Goal: Obtain resource: Obtain resource

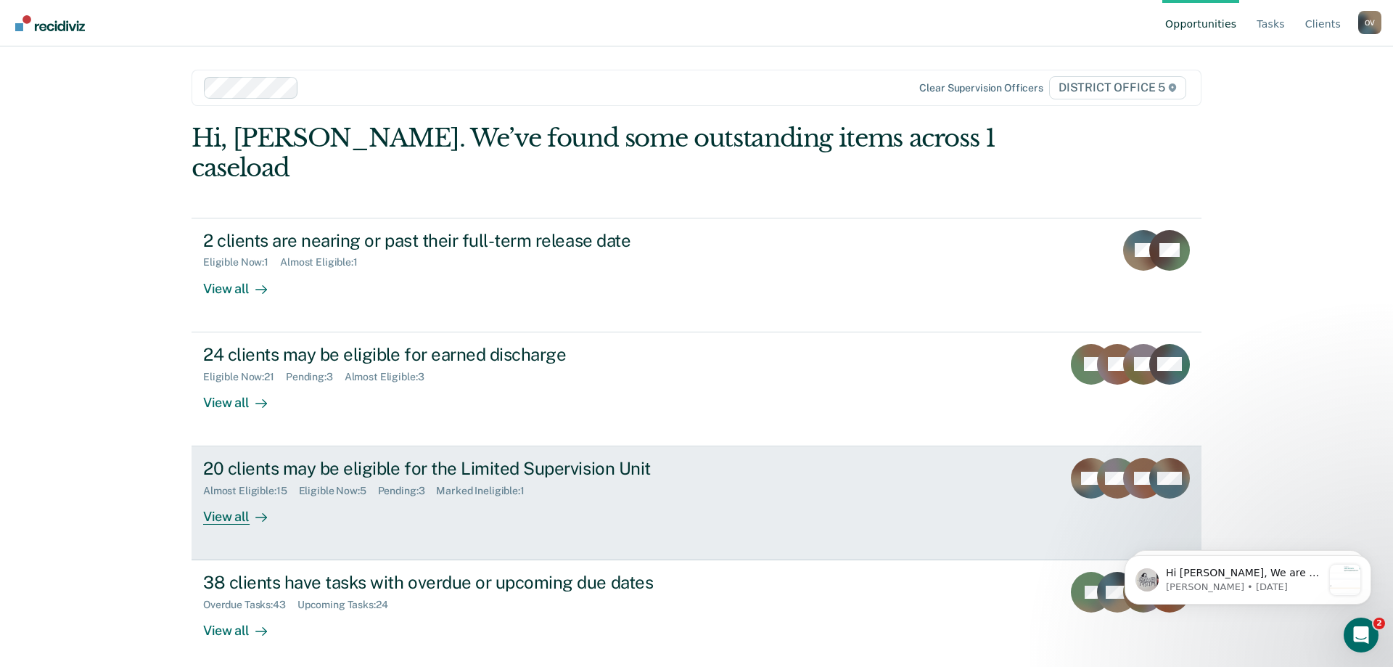
click at [384, 458] on div "20 clients may be eligible for the Limited Supervision Unit" at bounding box center [457, 468] width 509 height 21
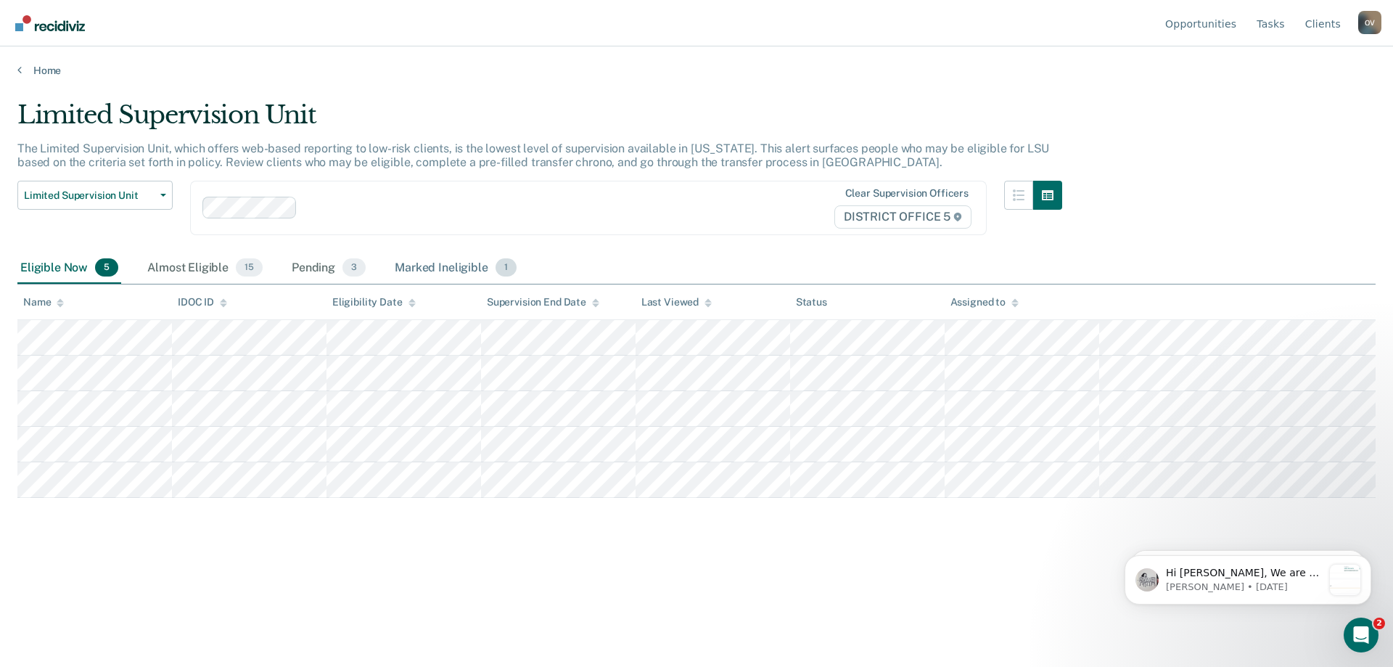
click at [415, 271] on div "Marked Ineligible 1" at bounding box center [456, 269] width 128 height 32
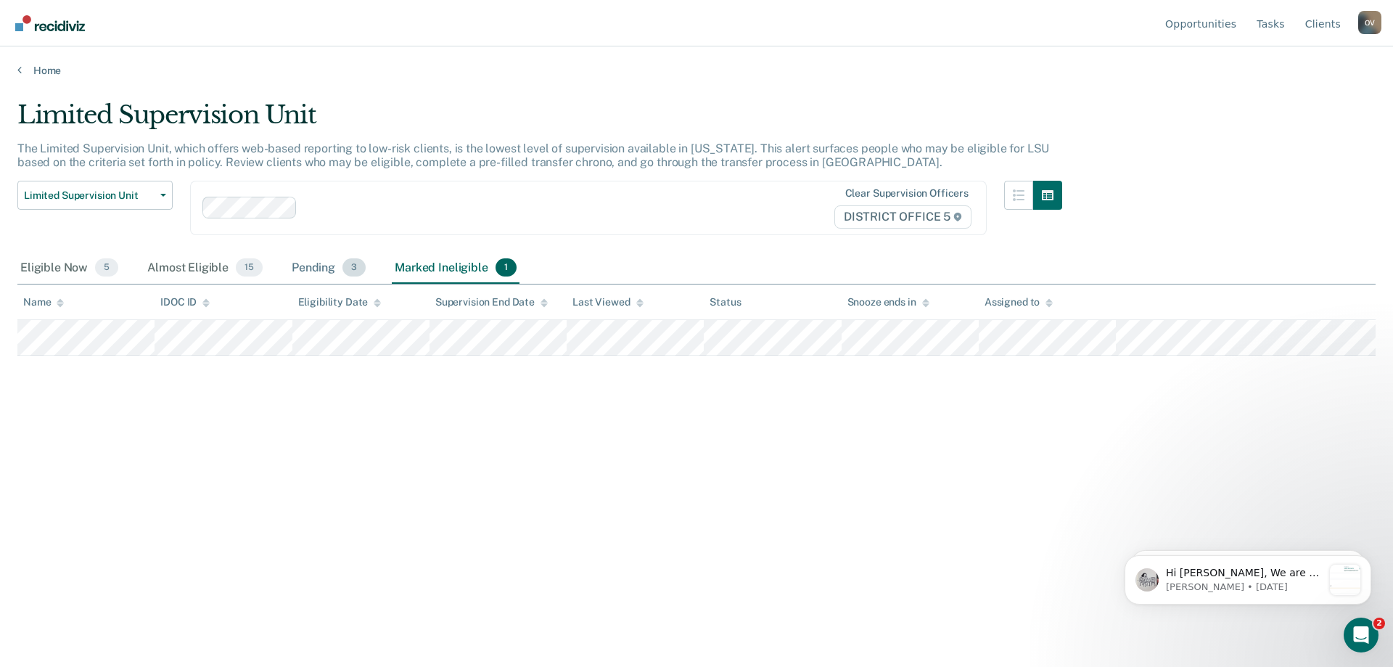
click at [312, 262] on div "Pending 3" at bounding box center [329, 269] width 80 height 32
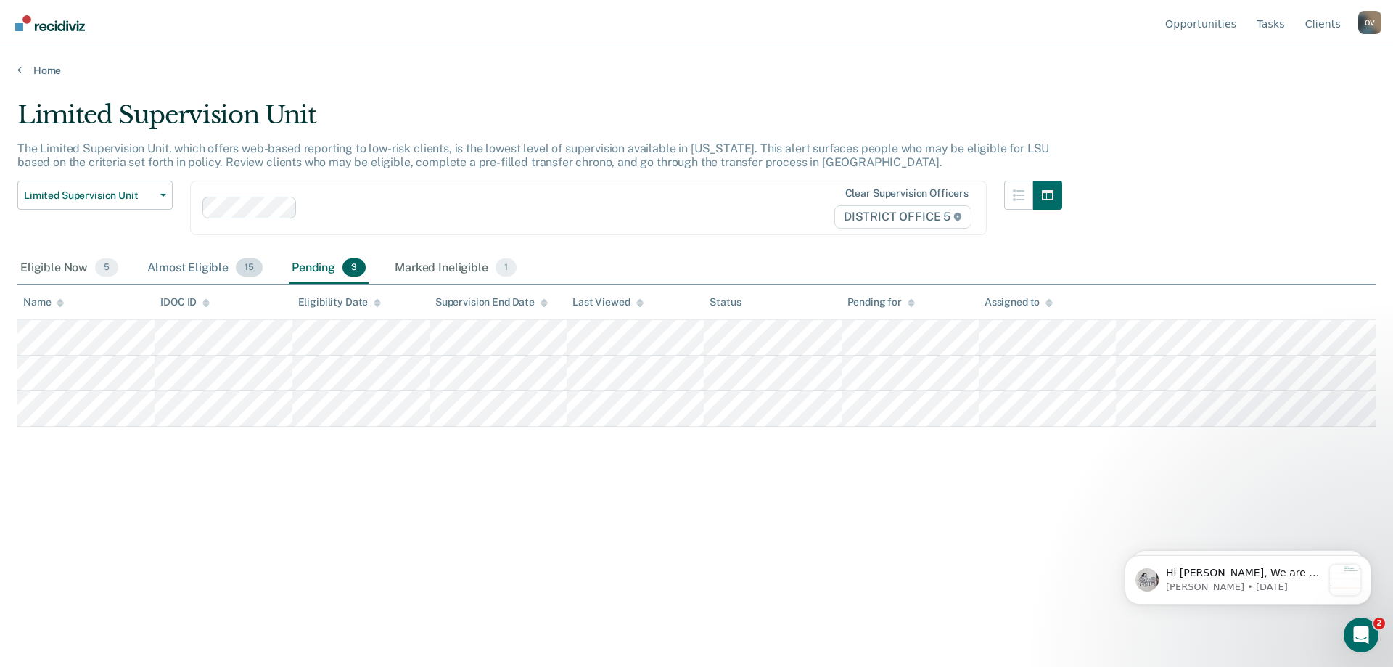
click at [190, 263] on div "Almost Eligible 15" at bounding box center [204, 269] width 121 height 32
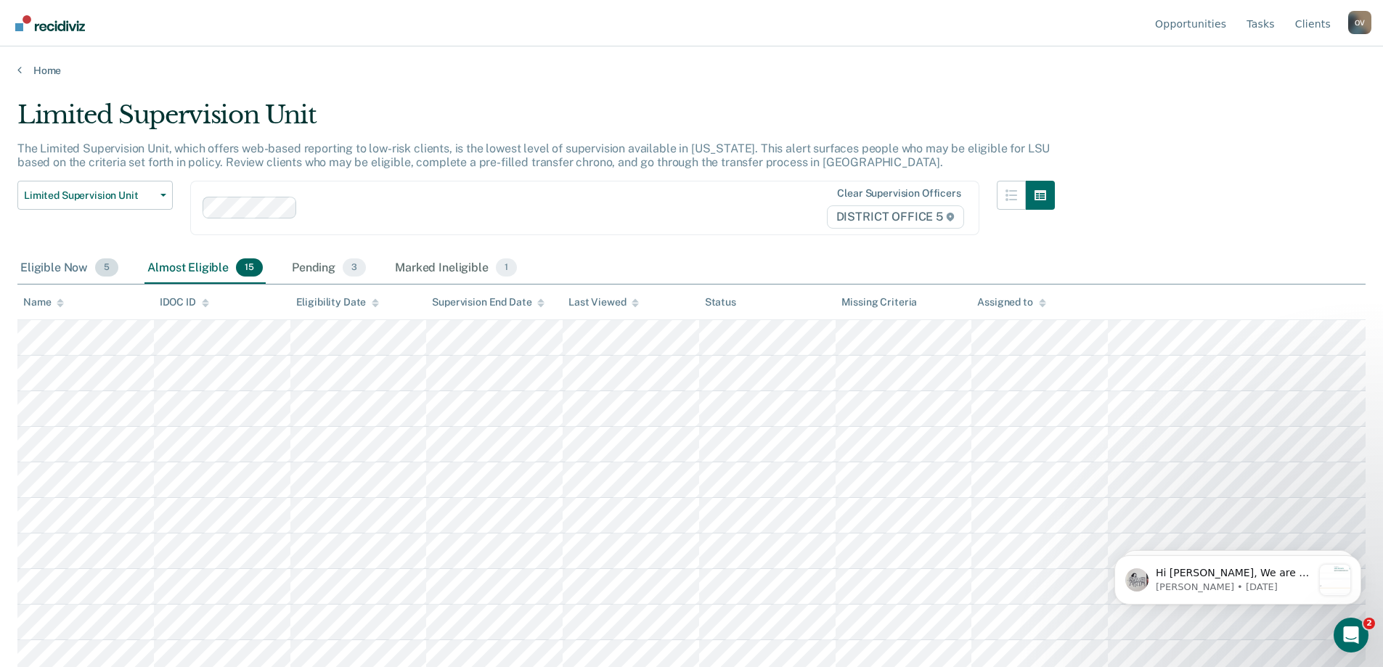
click at [62, 266] on div "Eligible Now 5" at bounding box center [69, 269] width 104 height 32
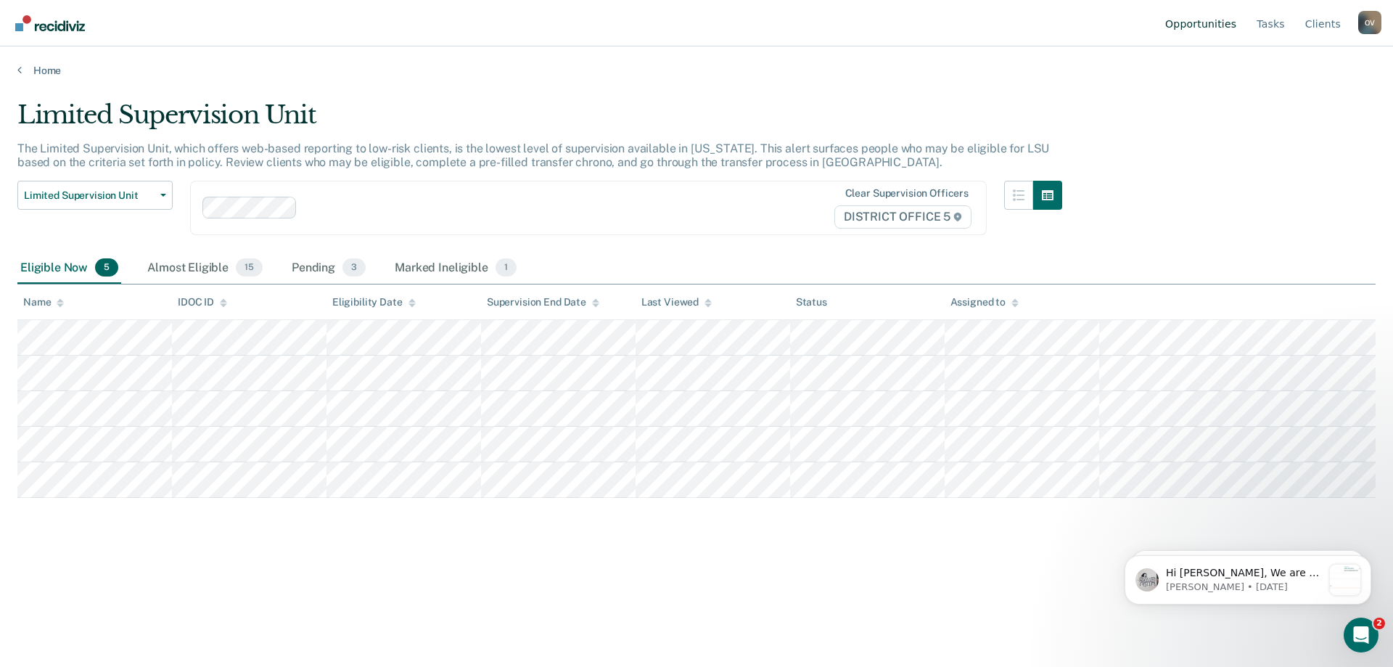
click at [1225, 24] on link "Opportunities" at bounding box center [1201, 23] width 77 height 46
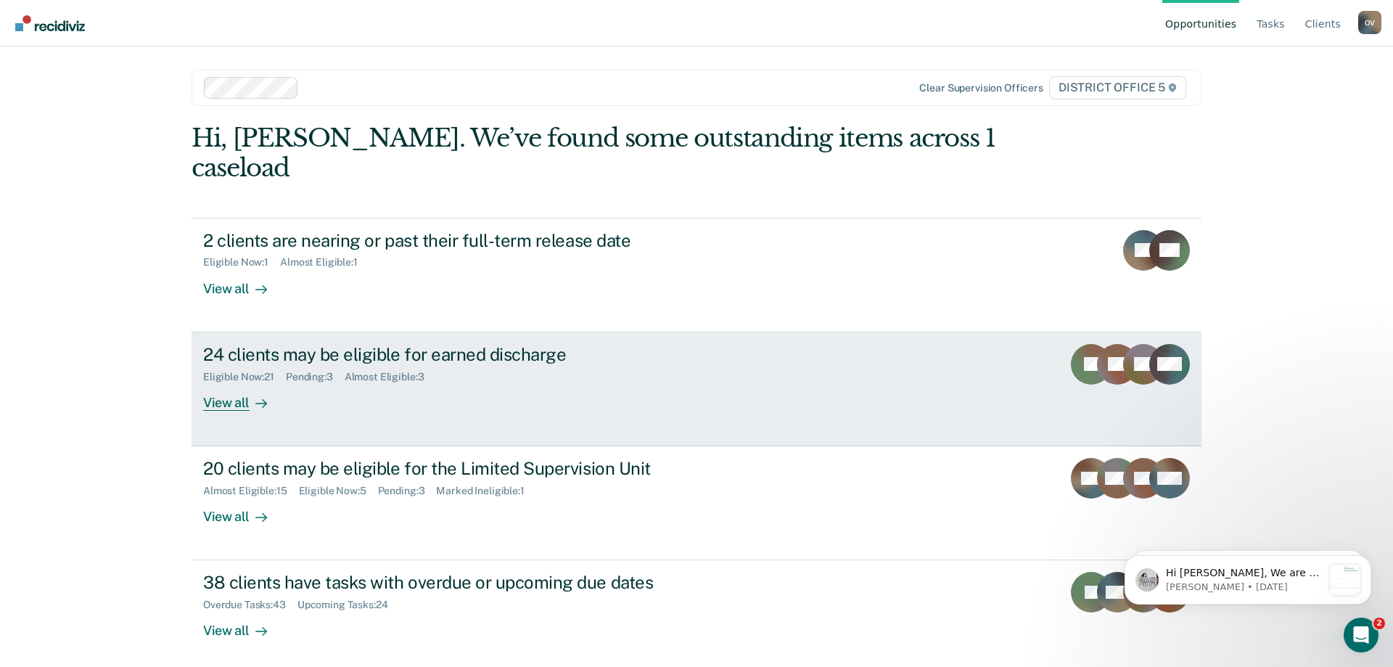
click at [300, 344] on div "24 clients may be eligible for earned discharge" at bounding box center [457, 354] width 509 height 21
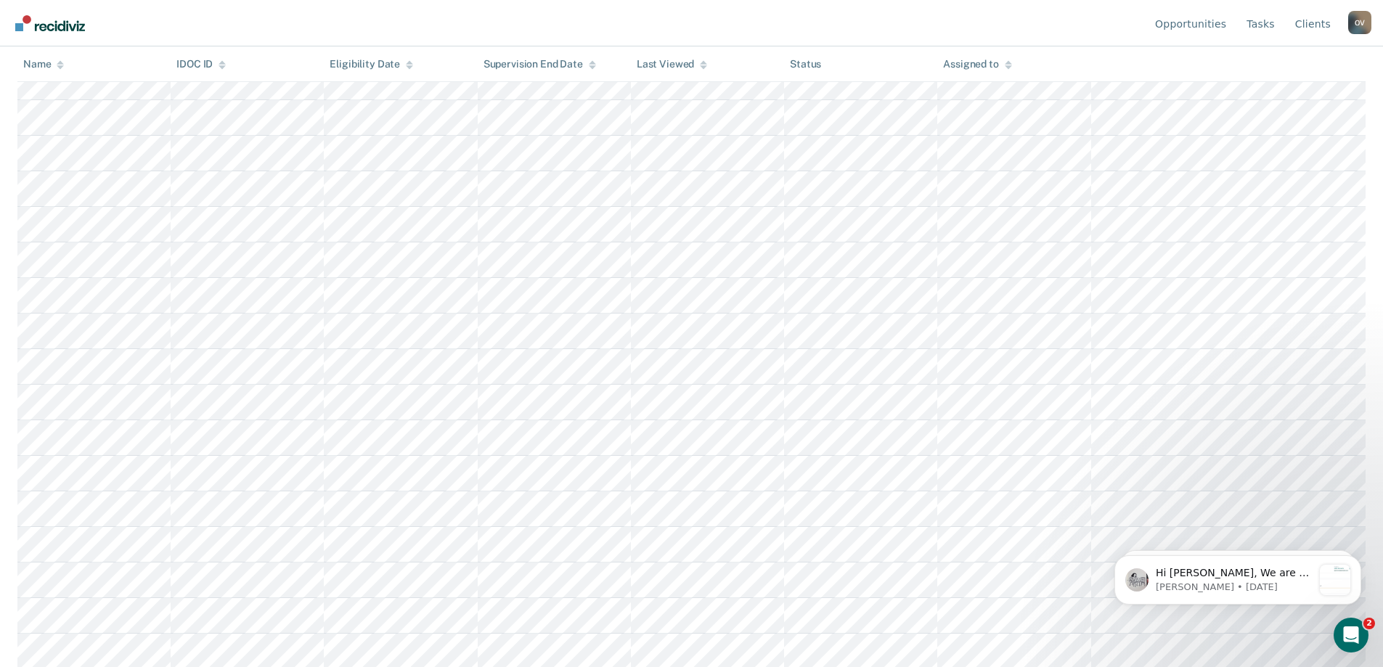
scroll to position [400, 0]
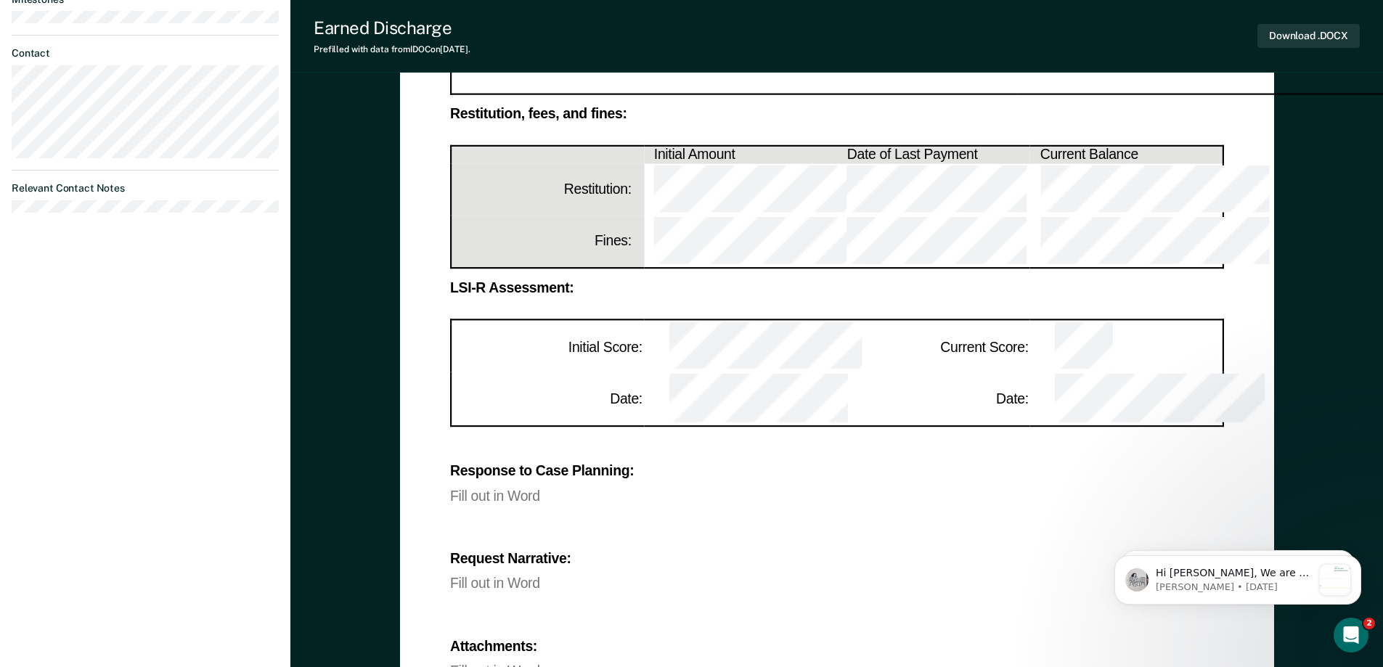
scroll to position [871, 0]
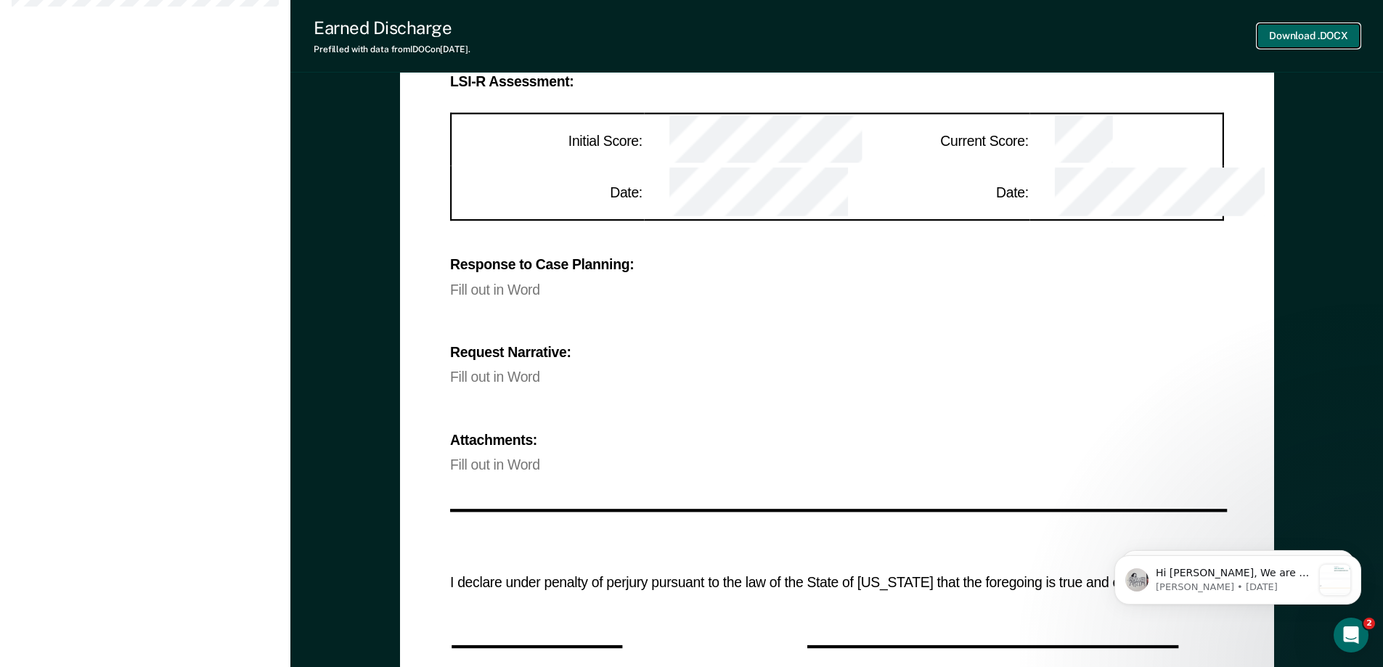
click at [1292, 34] on button "Download .DOCX" at bounding box center [1308, 36] width 102 height 24
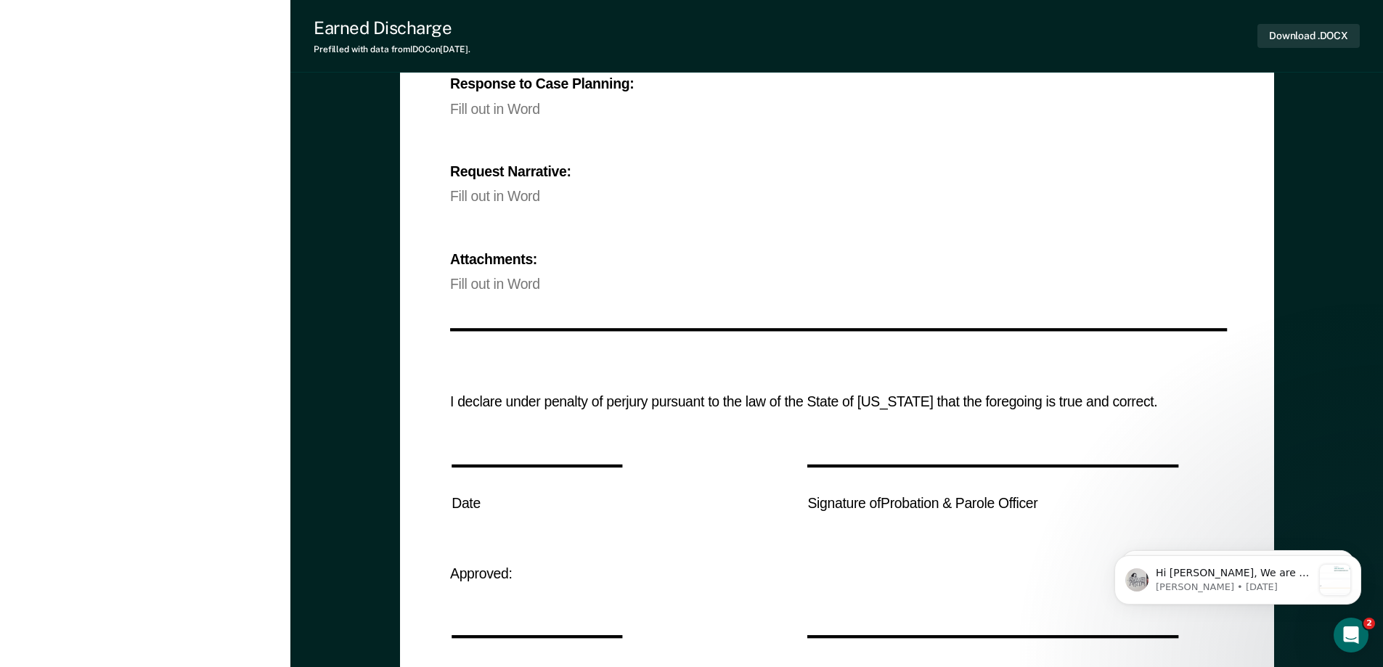
scroll to position [1130, 0]
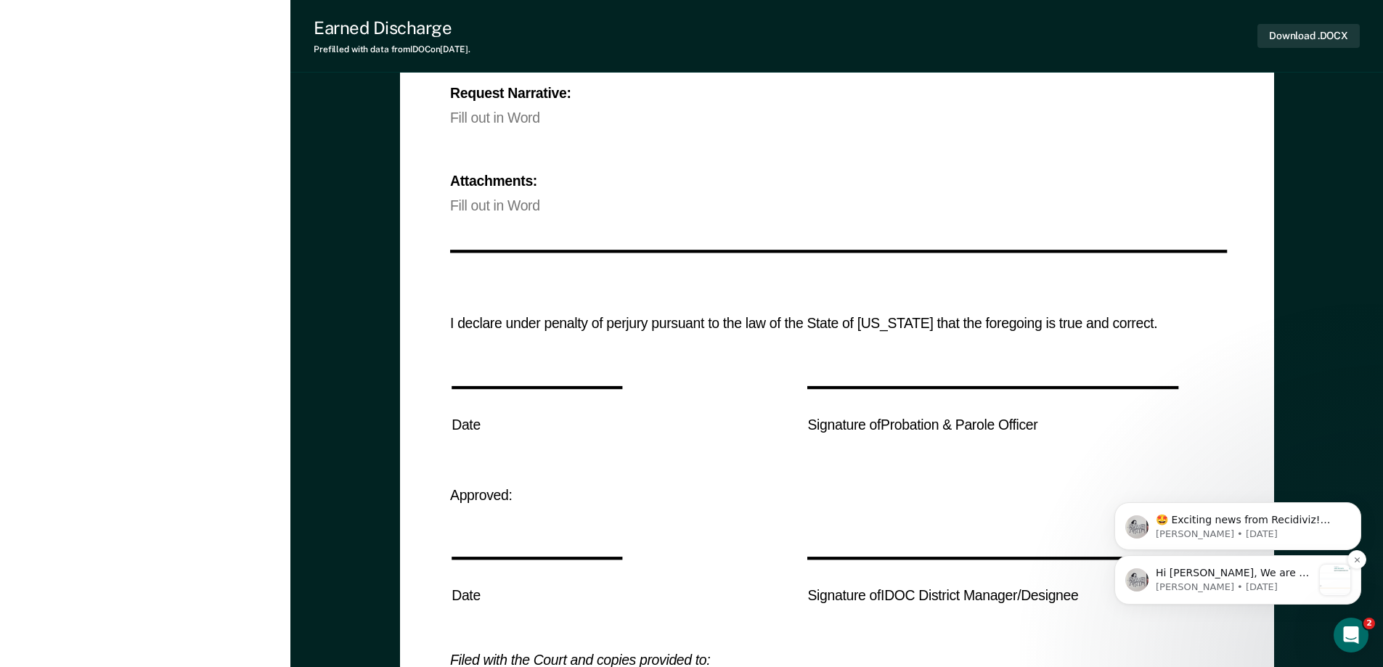
click at [1241, 581] on p "[PERSON_NAME] • [DATE]" at bounding box center [1233, 587] width 157 height 13
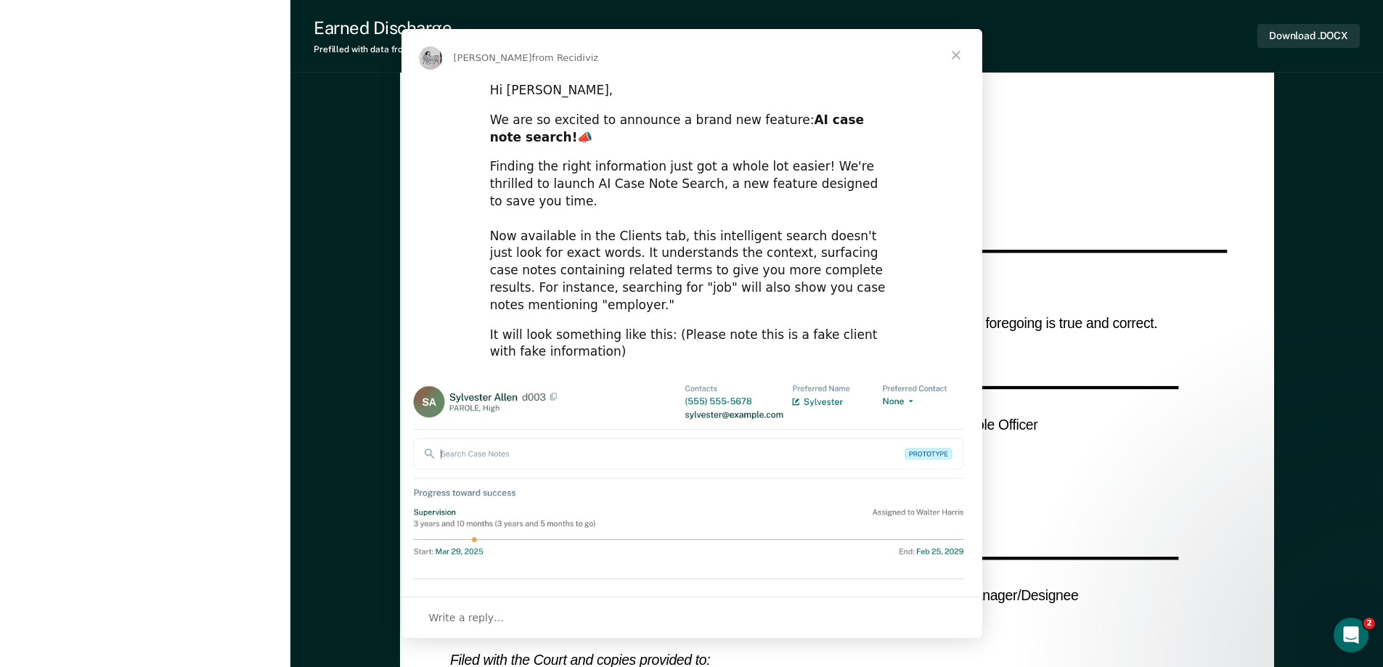
scroll to position [0, 0]
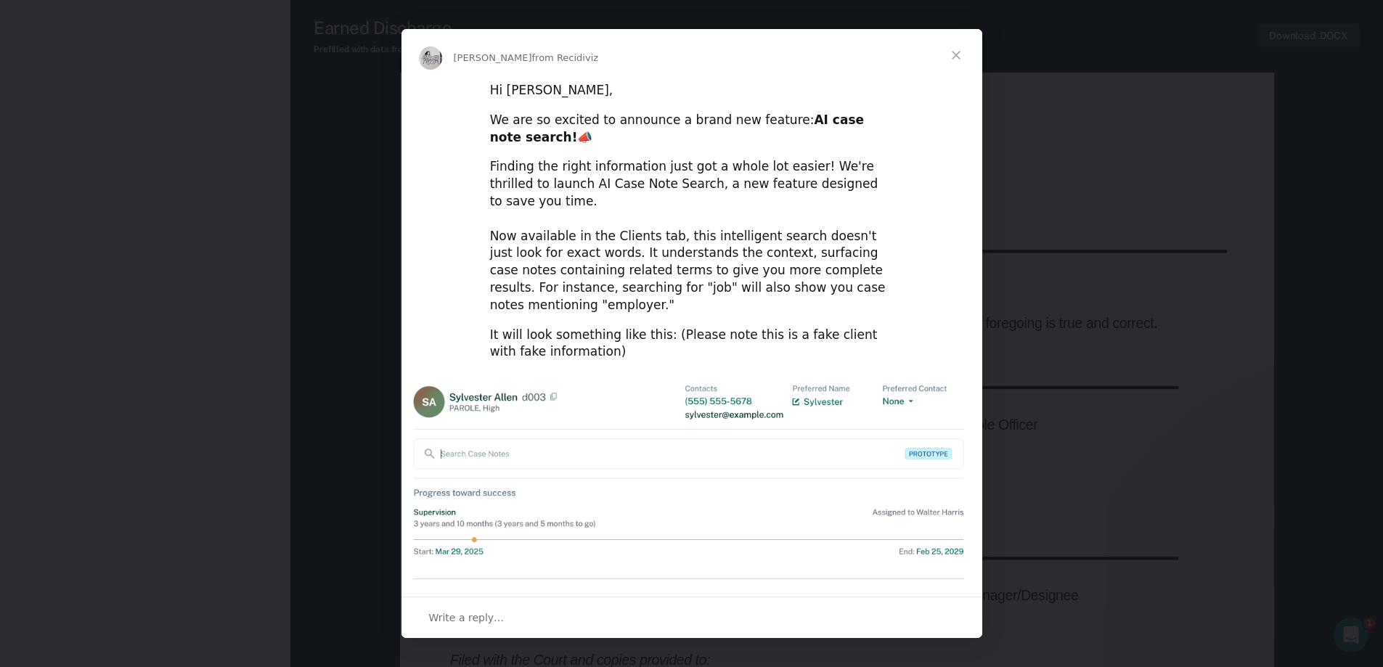
click at [960, 48] on span "Close" at bounding box center [956, 55] width 52 height 52
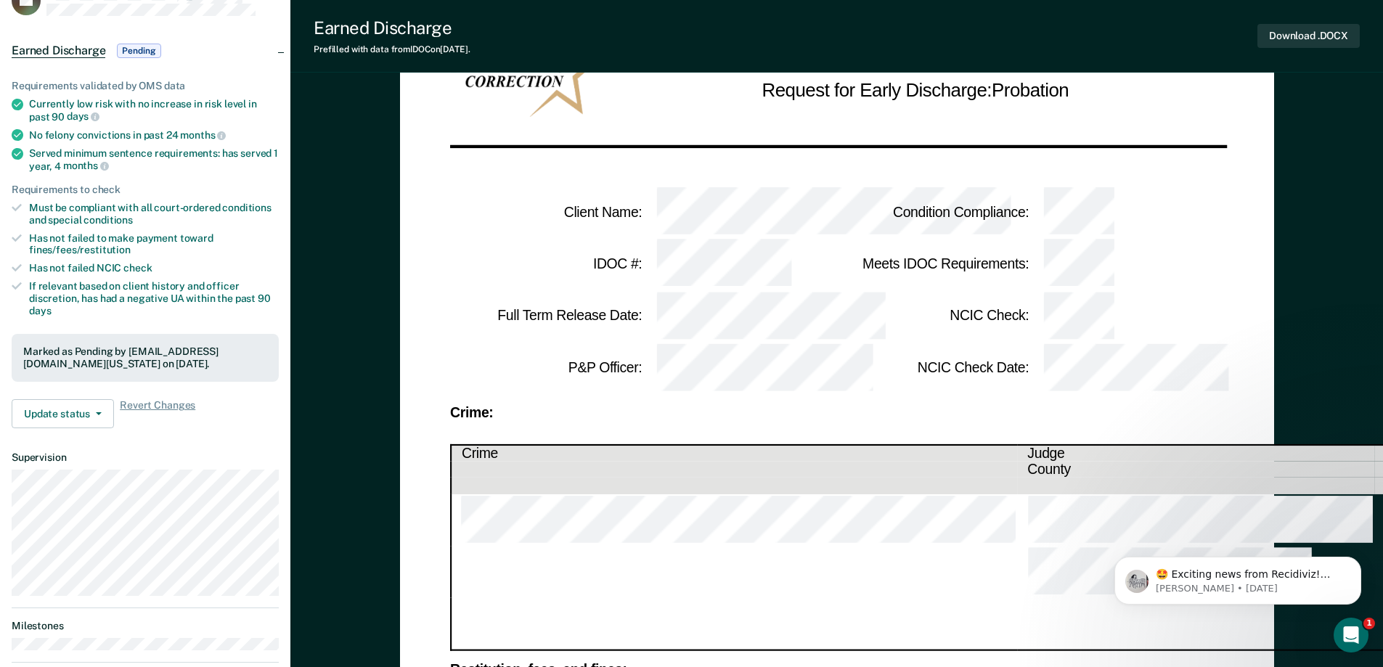
scroll to position [187, 0]
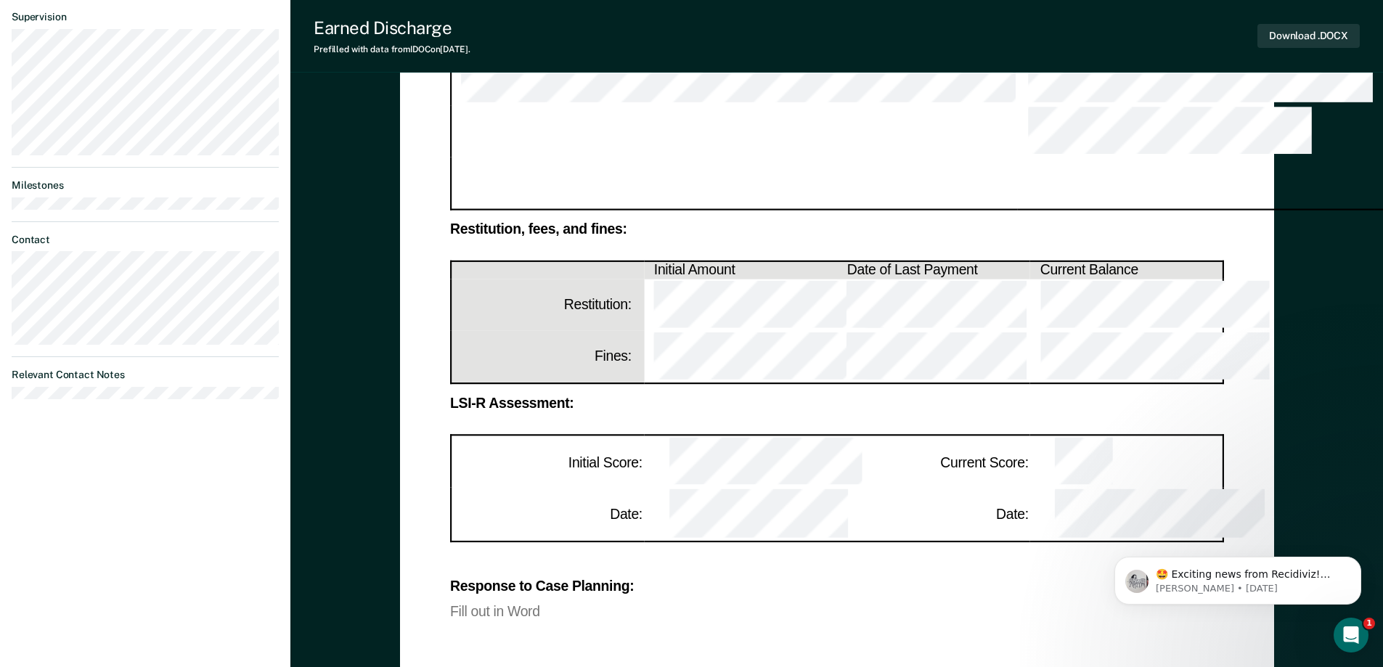
scroll to position [332, 0]
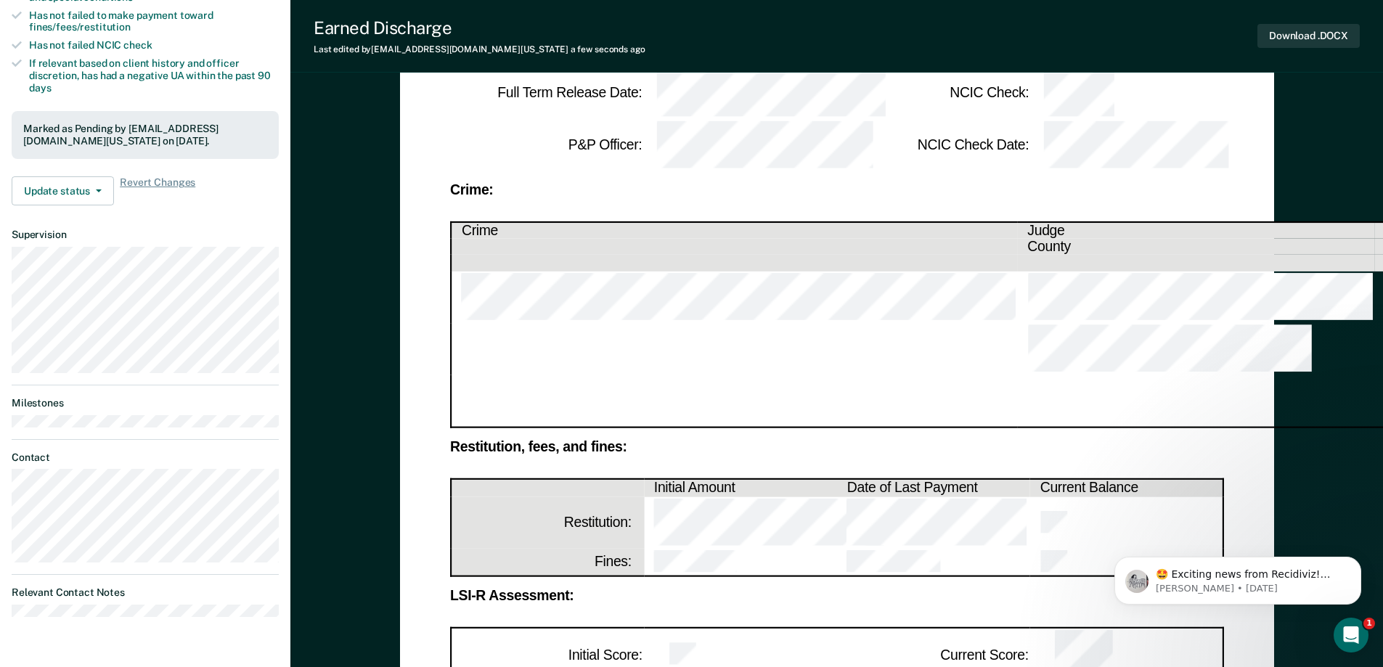
click at [737, 549] on td at bounding box center [740, 563] width 193 height 28
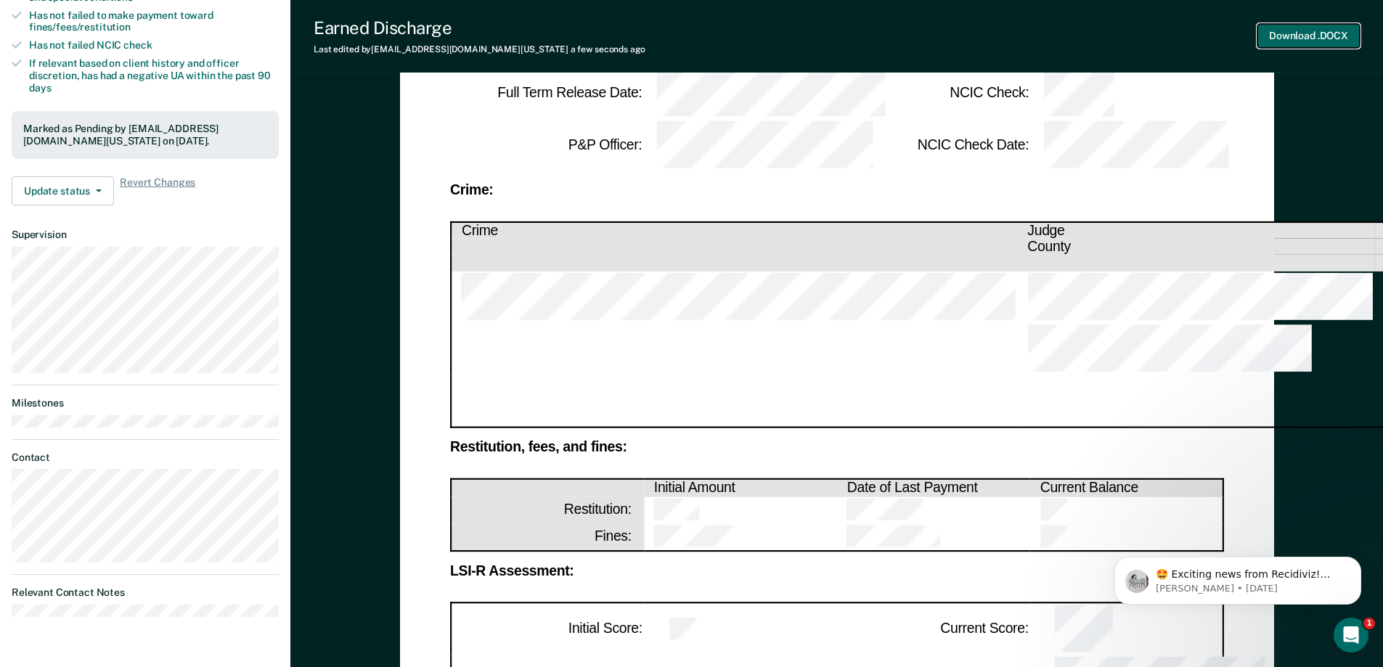
click at [1310, 34] on button "Download .DOCX" at bounding box center [1308, 36] width 102 height 24
click at [728, 496] on td at bounding box center [740, 509] width 193 height 27
click at [753, 523] on td at bounding box center [740, 537] width 193 height 28
click at [927, 496] on td at bounding box center [933, 509] width 193 height 27
click at [880, 523] on td at bounding box center [933, 537] width 193 height 28
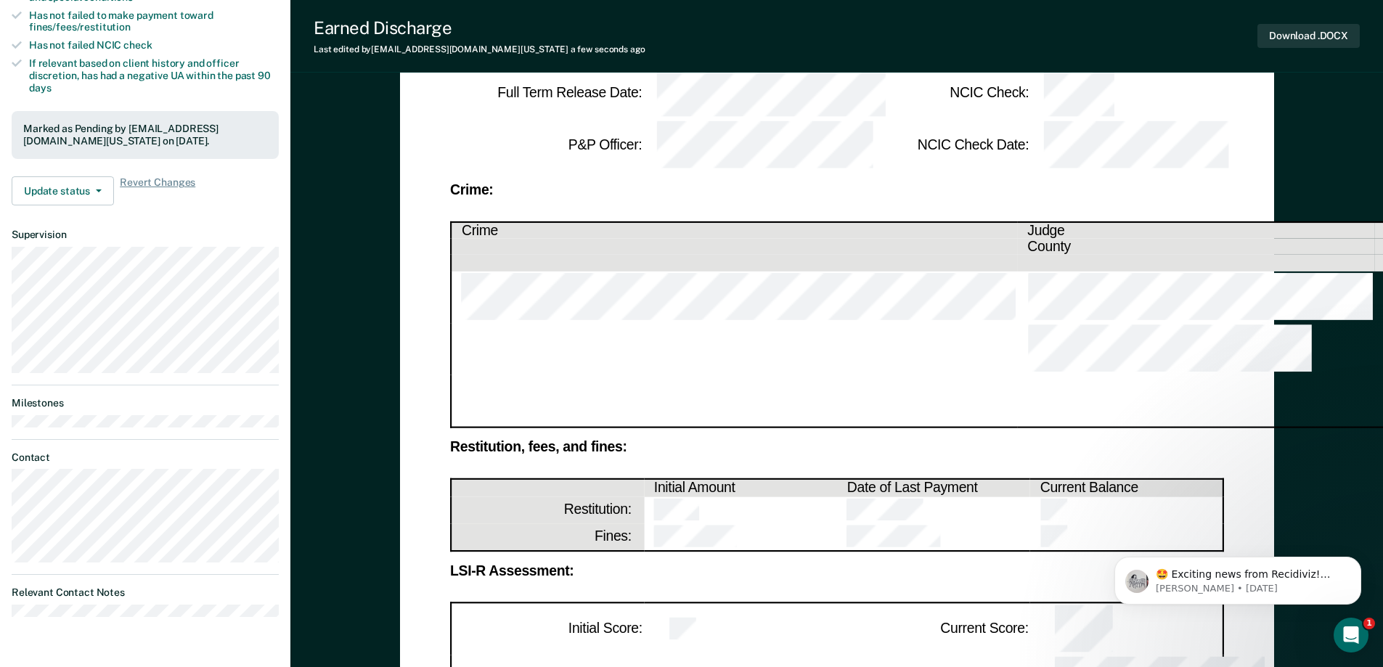
click at [1071, 496] on td at bounding box center [1125, 509] width 193 height 27
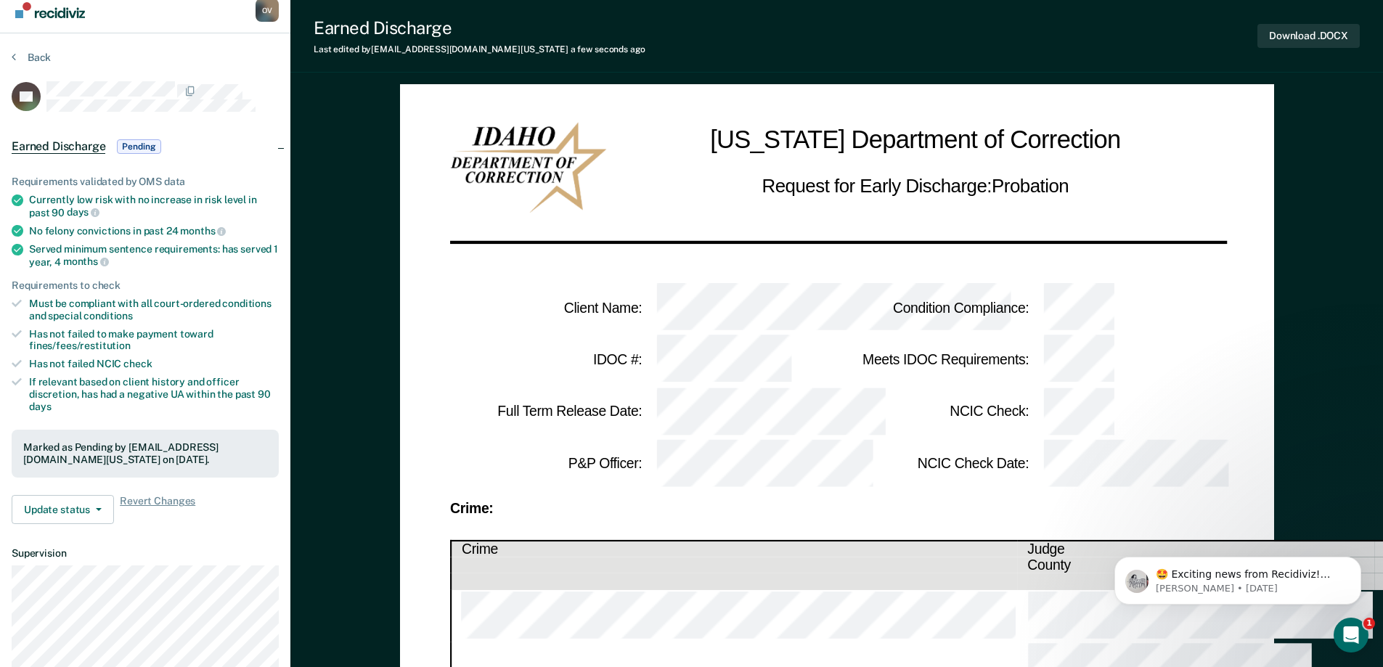
scroll to position [0, 0]
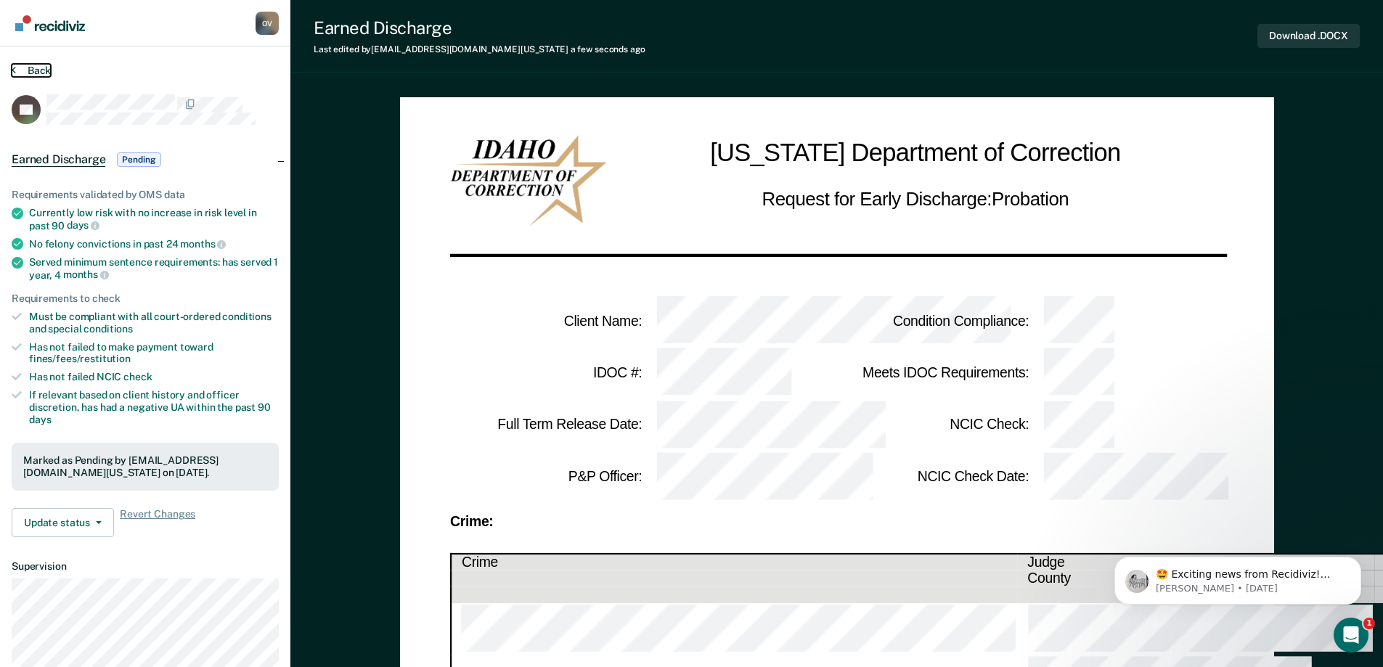
click at [40, 68] on button "Back" at bounding box center [31, 70] width 39 height 13
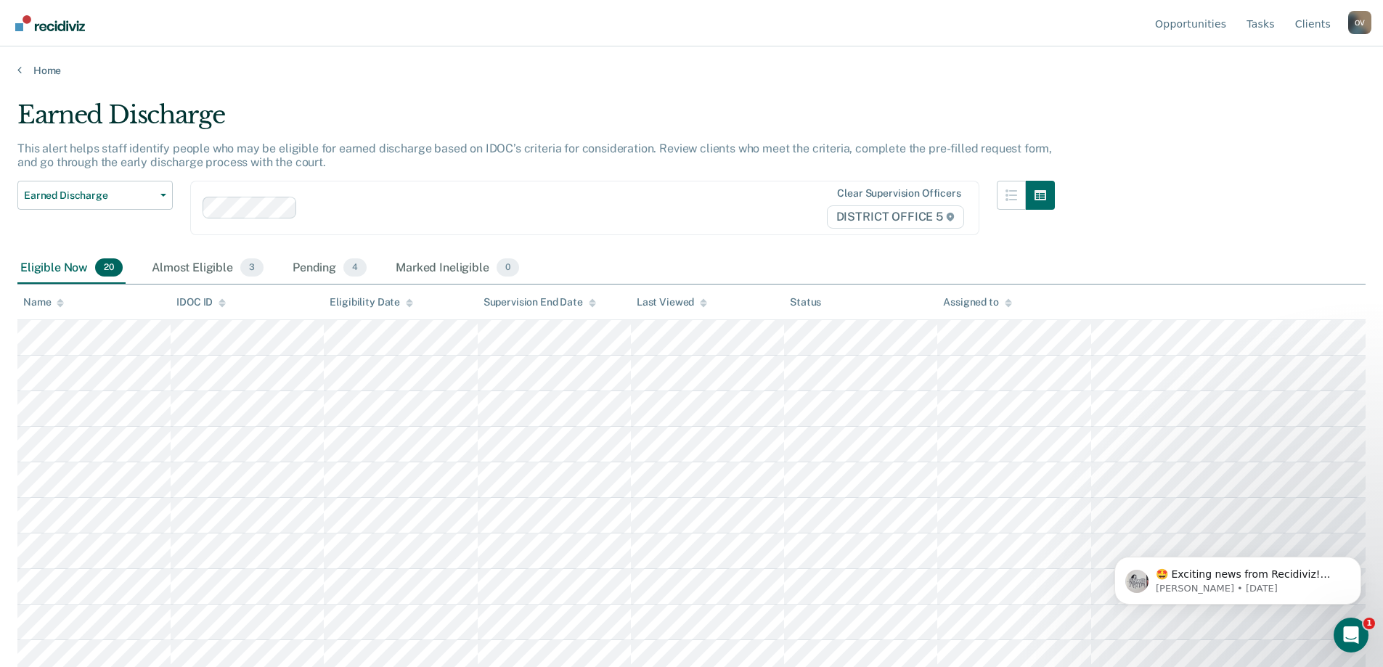
drag, startPoint x: 36, startPoint y: 82, endPoint x: 38, endPoint y: 73, distance: 9.7
click at [36, 81] on main "Earned Discharge This alert helps staff identify people who may be eligible for…" at bounding box center [691, 370] width 1383 height 586
click at [38, 73] on link "Home" at bounding box center [691, 70] width 1348 height 13
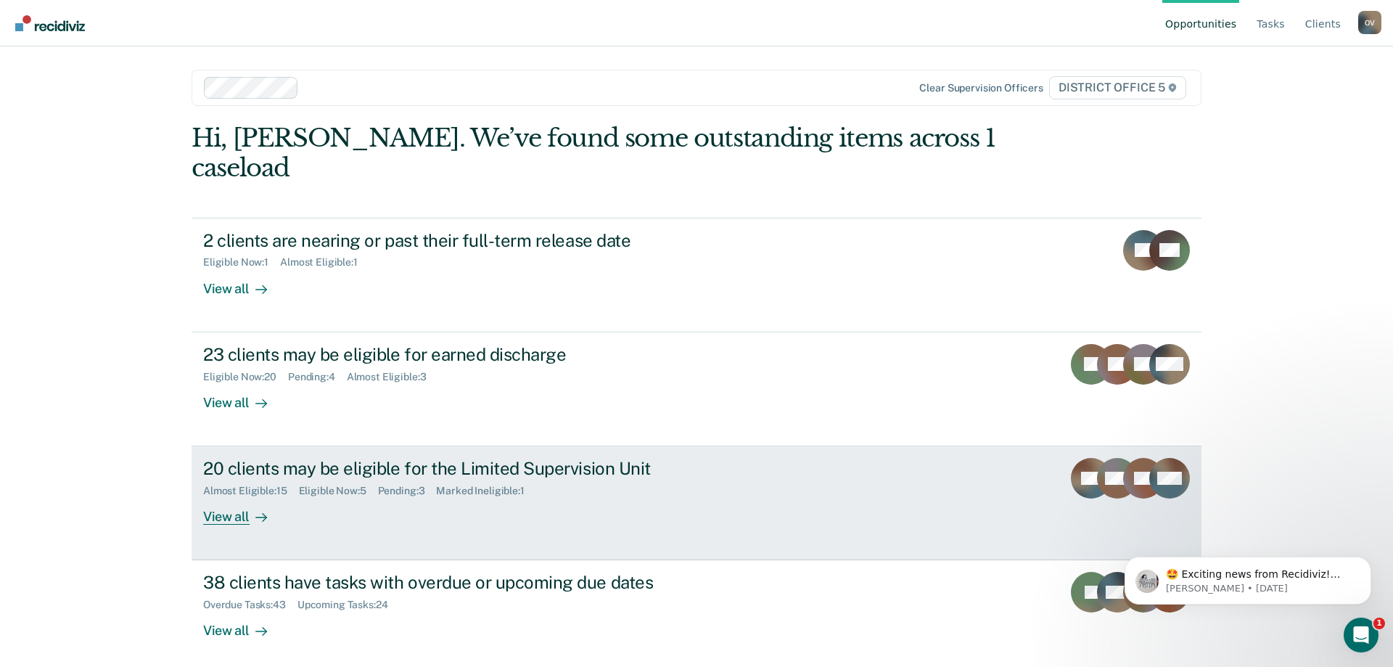
click at [335, 458] on div "20 clients may be eligible for the Limited Supervision Unit" at bounding box center [457, 468] width 509 height 21
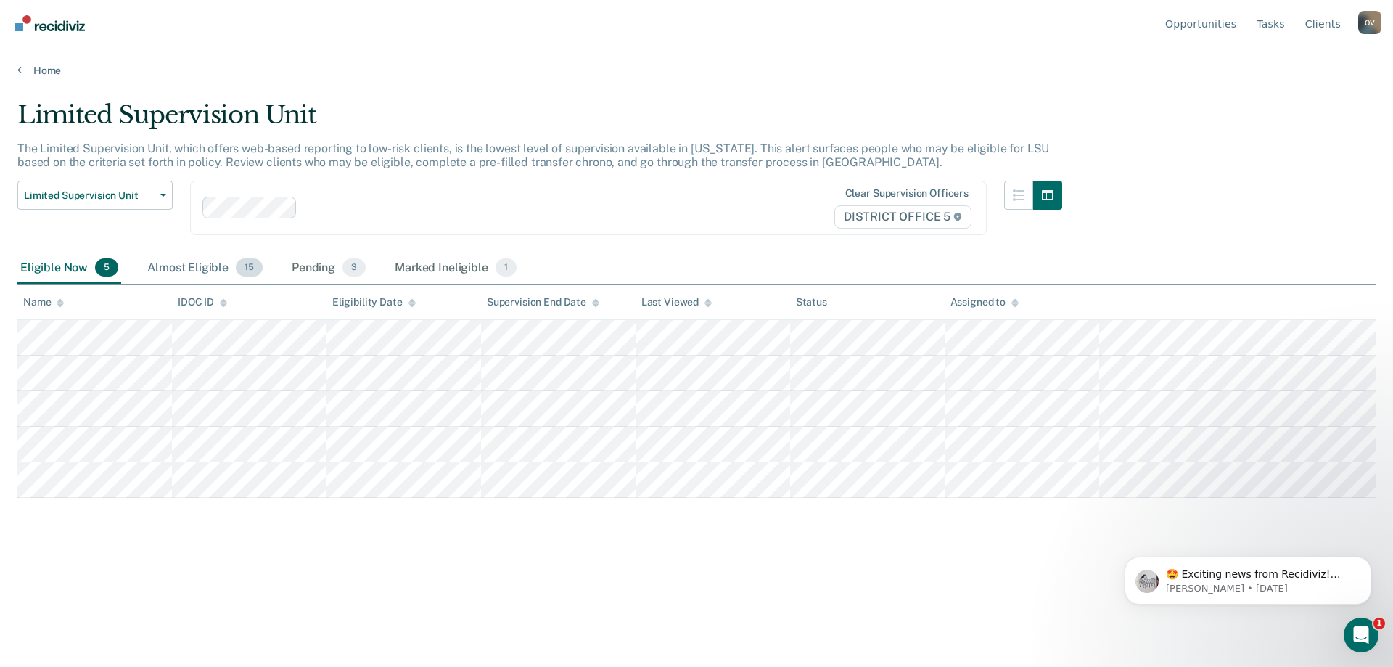
click at [175, 271] on div "Almost Eligible 15" at bounding box center [204, 269] width 121 height 32
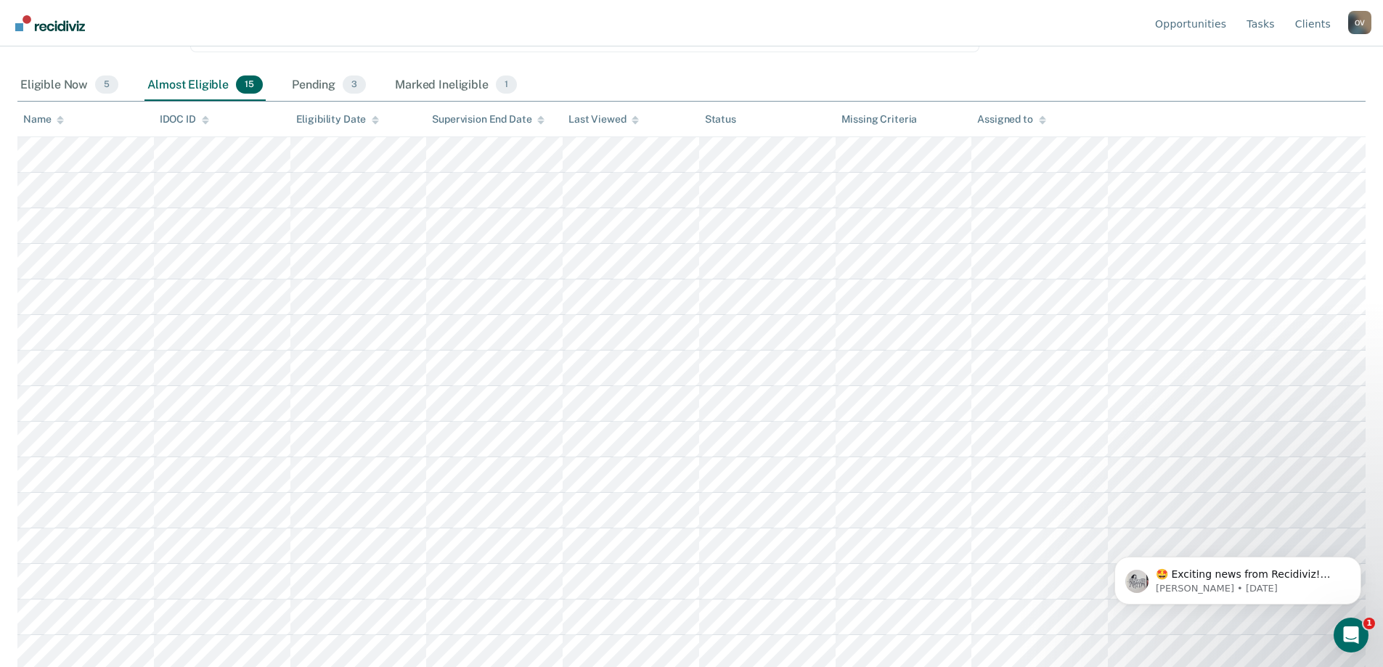
scroll to position [187, 0]
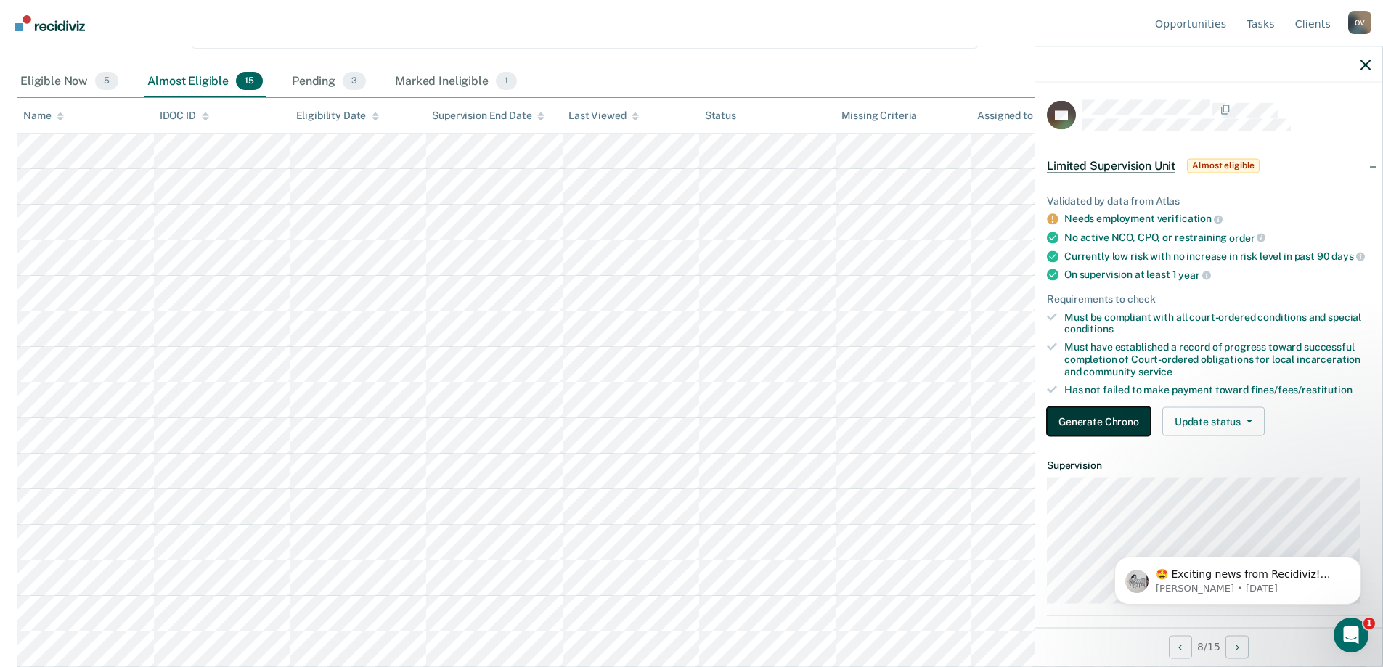
click at [1098, 432] on button "Generate Chrono" at bounding box center [1099, 421] width 104 height 29
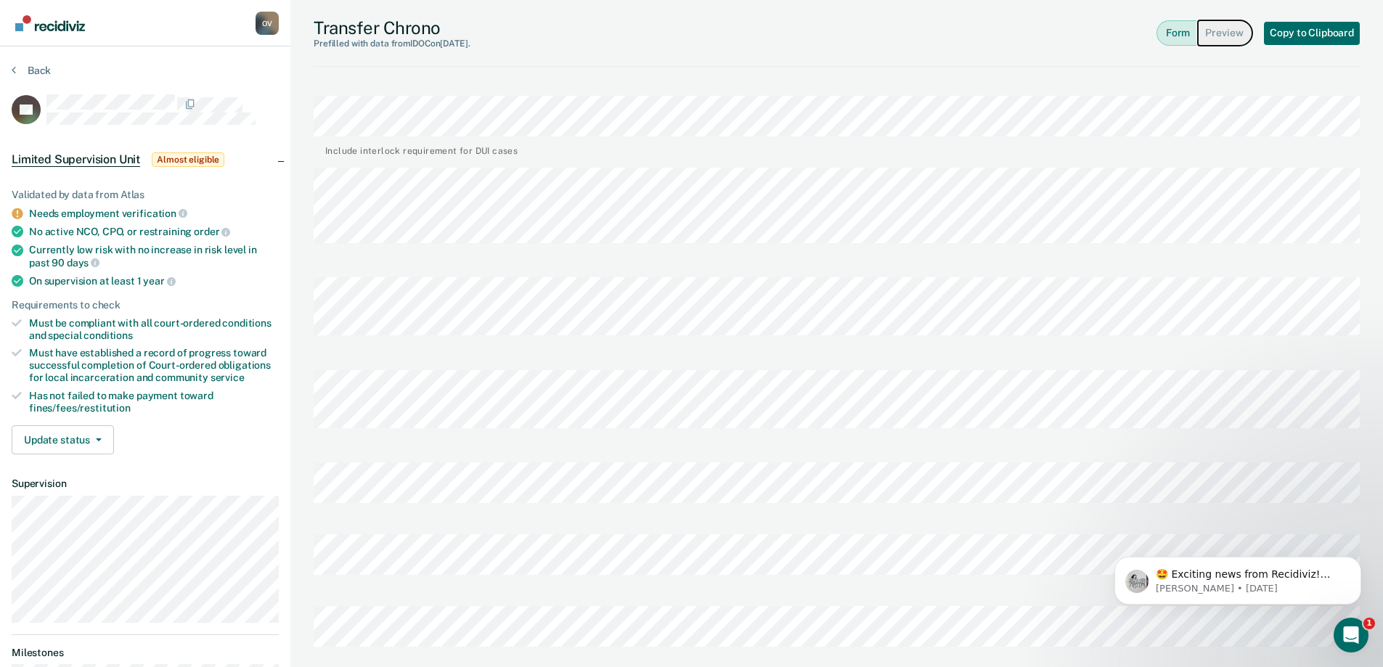
click at [1219, 32] on button "Preview" at bounding box center [1224, 32] width 54 height 25
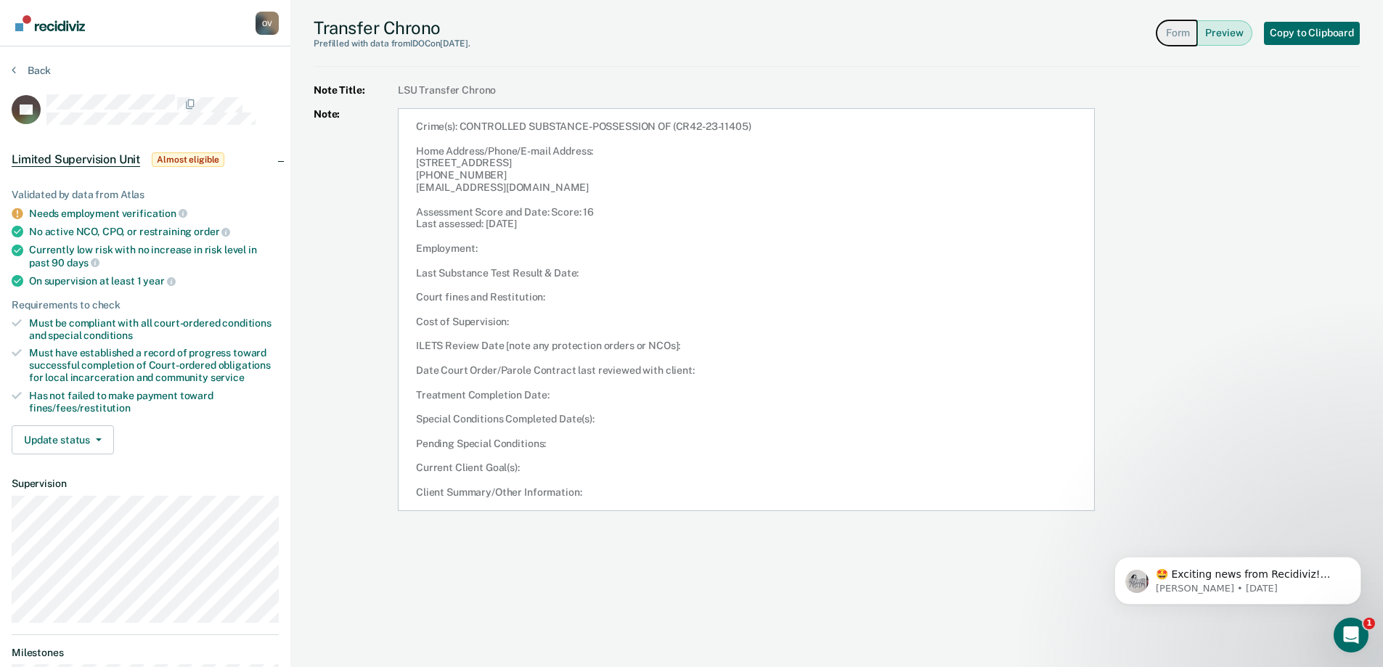
click at [1183, 34] on button "Form" at bounding box center [1176, 32] width 41 height 25
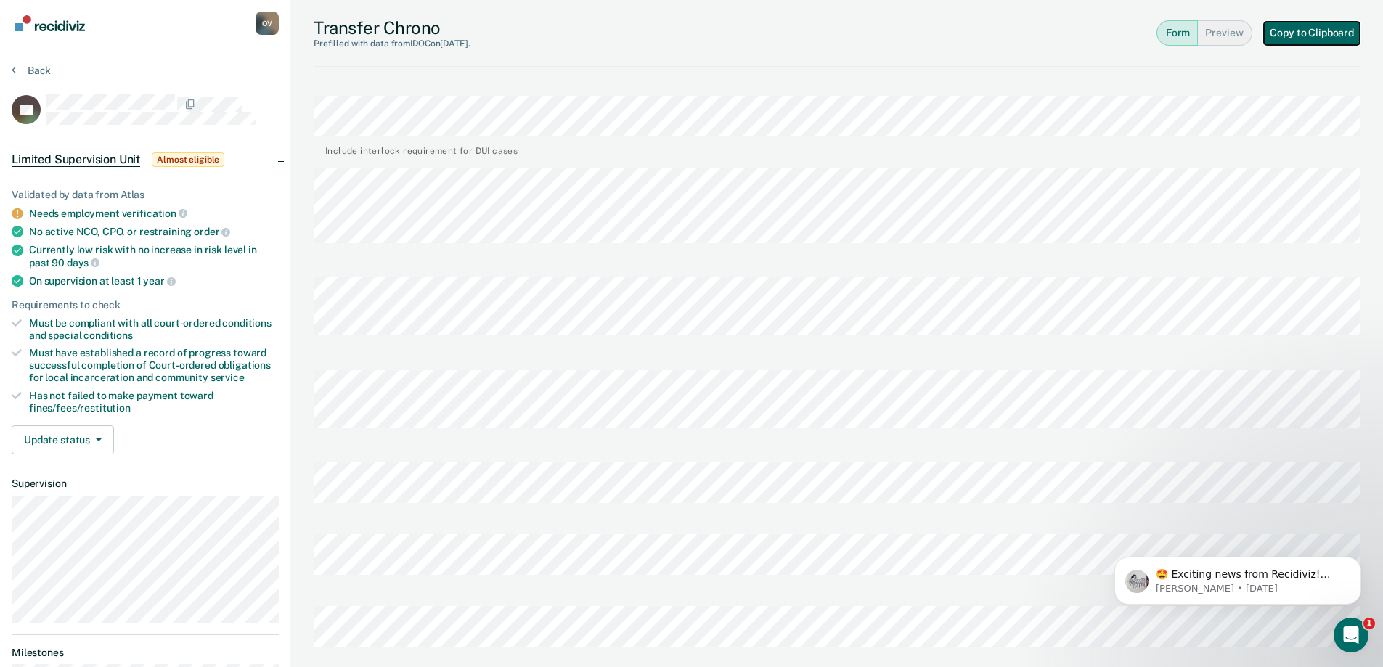
click at [1322, 30] on button "Copy to Clipboard" at bounding box center [1312, 33] width 96 height 23
